Goal: Task Accomplishment & Management: Manage account settings

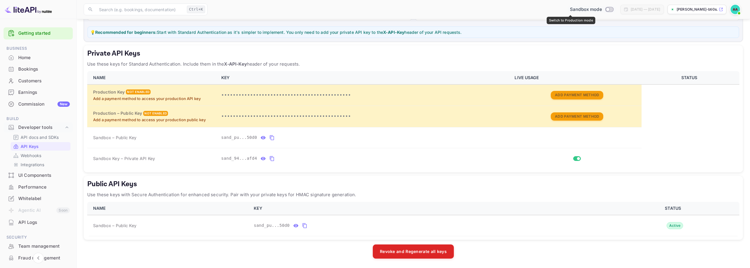
click at [601, 10] on input "Switch to Production mode" at bounding box center [607, 9] width 12 height 4
click at [601, 11] on input "Switch to Production mode" at bounding box center [607, 9] width 12 height 4
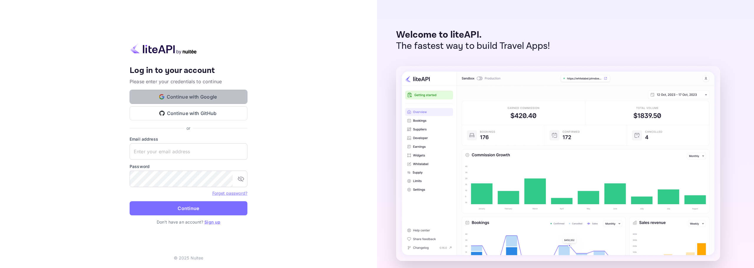
click at [204, 102] on button "Continue with Google" at bounding box center [189, 97] width 118 height 14
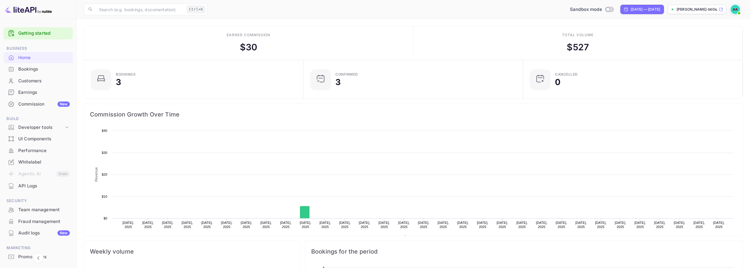
scroll to position [91, 211]
click at [39, 122] on span "Build" at bounding box center [38, 119] width 69 height 6
click at [38, 126] on div "Developer tools" at bounding box center [41, 127] width 46 height 7
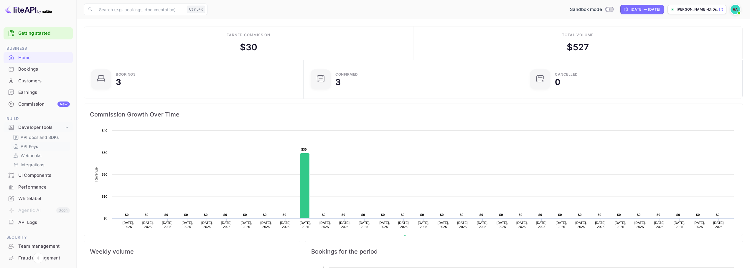
click at [41, 146] on link "API Keys" at bounding box center [40, 146] width 55 height 6
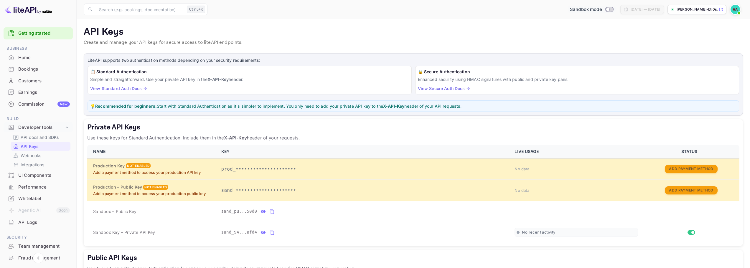
click at [601, 11] on input "Switch to Production mode" at bounding box center [607, 9] width 12 height 4
checkbox input "true"
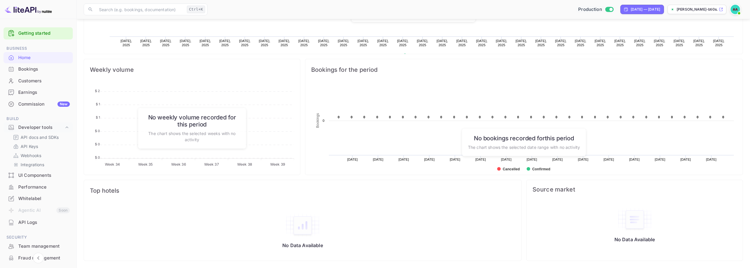
scroll to position [34, 0]
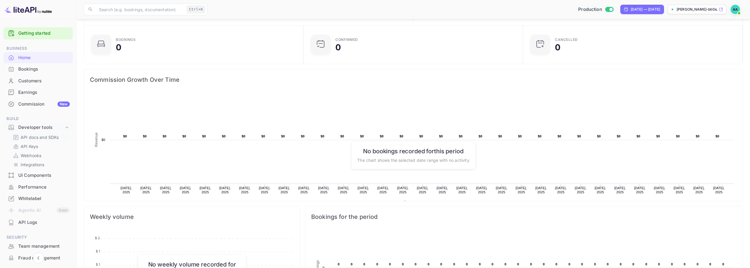
click at [44, 137] on p "API docs and SDKs" at bounding box center [40, 137] width 38 height 6
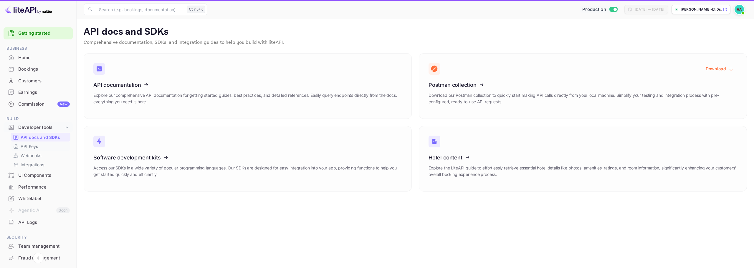
click at [32, 148] on p "API Keys" at bounding box center [29, 146] width 17 height 6
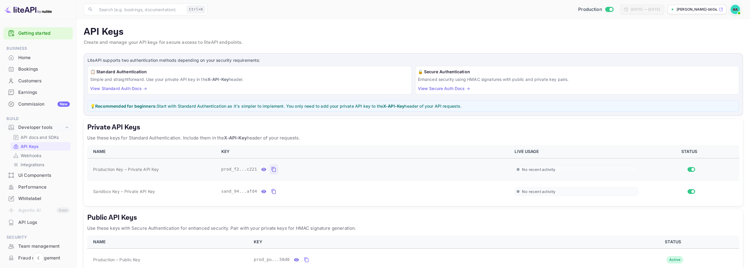
click at [272, 169] on icon "private api keys table" at bounding box center [273, 169] width 5 height 7
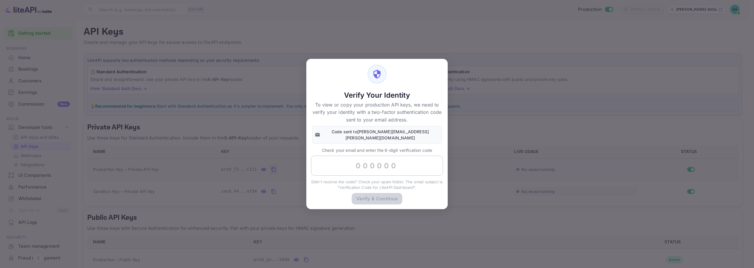
click at [375, 161] on input "text" at bounding box center [377, 166] width 132 height 20
